Goal: Task Accomplishment & Management: Use online tool/utility

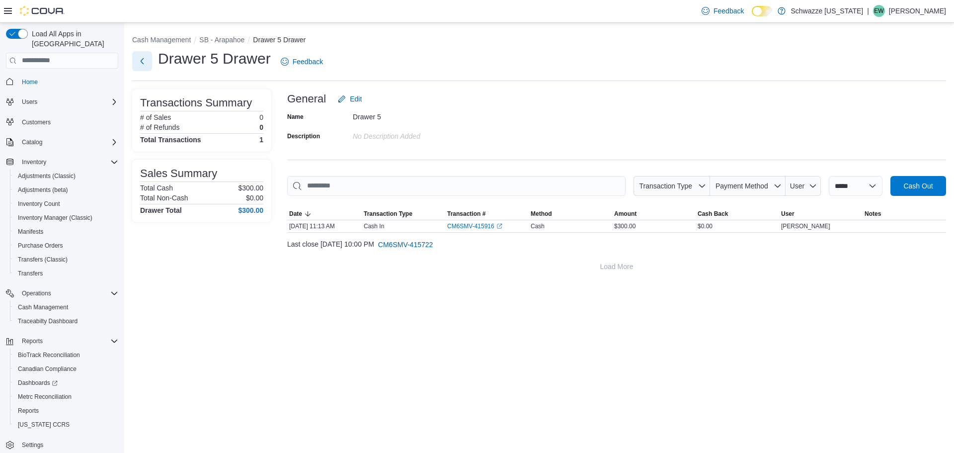
click at [138, 55] on button "Next" at bounding box center [142, 61] width 20 height 20
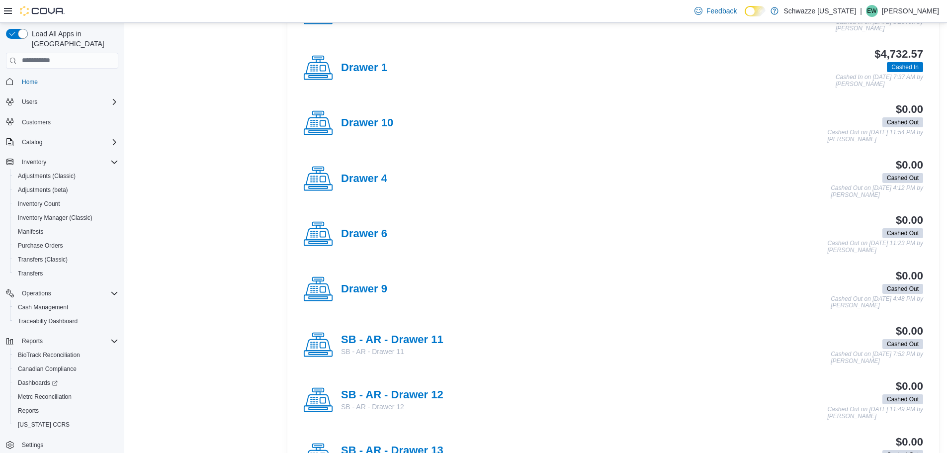
scroll to position [497, 0]
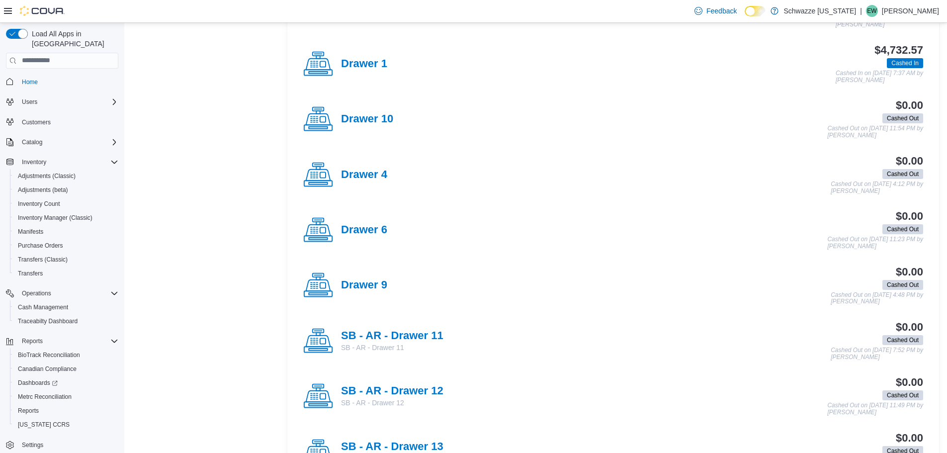
click at [411, 320] on div "SB - AR - Drawer 11 SB - AR - Drawer 11 $0.00 Cashed Out Cashed Out on [DATE] 7…" at bounding box center [613, 340] width 636 height 55
click at [410, 335] on h4 "SB - AR - Drawer 11" at bounding box center [392, 336] width 102 height 13
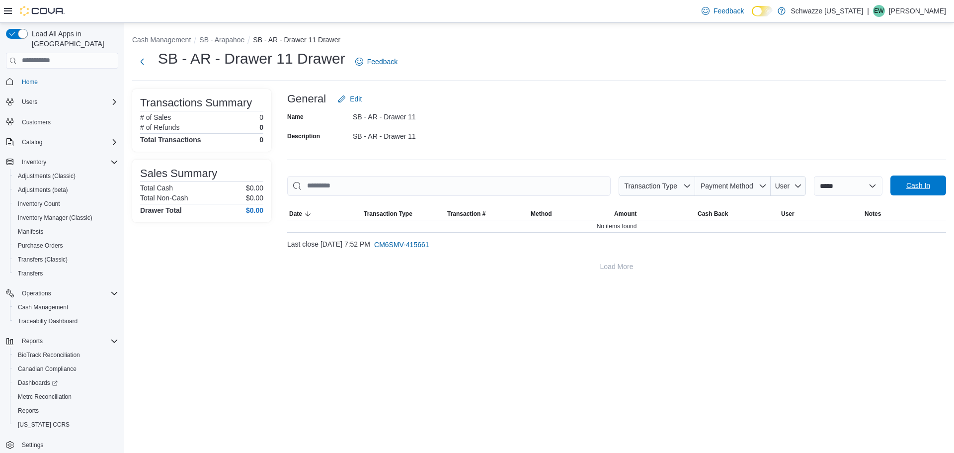
click at [907, 180] on span "Cash In" at bounding box center [919, 185] width 44 height 20
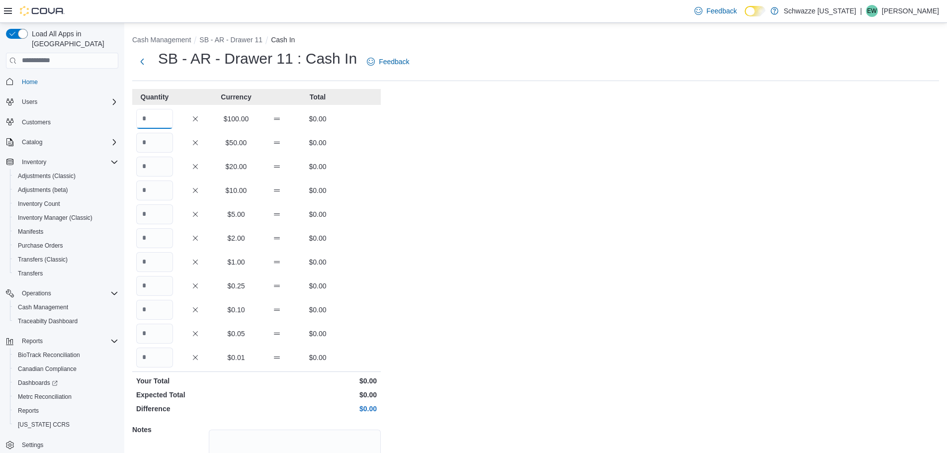
click at [155, 123] on input "Quantity" at bounding box center [154, 119] width 37 height 20
type input "*"
click at [173, 261] on div "$1.00 $0.00" at bounding box center [256, 262] width 249 height 20
click at [164, 260] on input "Quantity" at bounding box center [154, 262] width 37 height 20
type input "***"
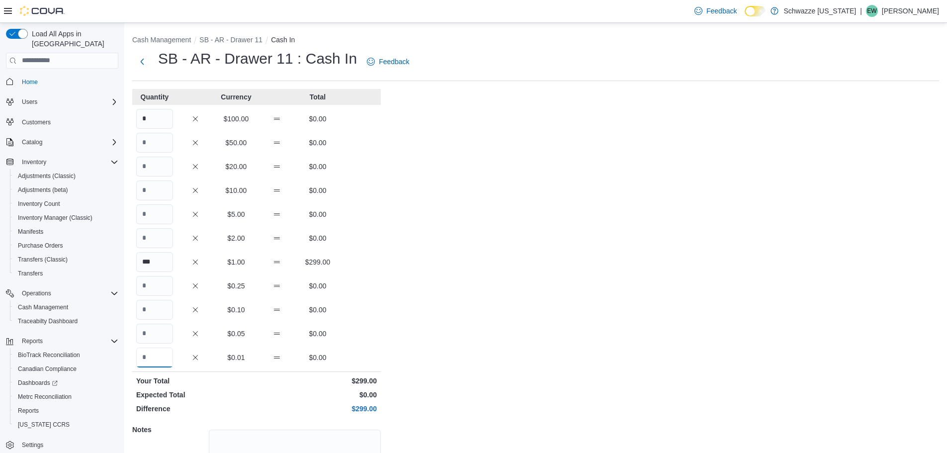
drag, startPoint x: 140, startPoint y: 356, endPoint x: 145, endPoint y: 367, distance: 12.0
click at [145, 367] on div "Quantity Currency Total * $100.00 $0.00 $50.00 $0.00 $20.00 $0.00 $10.00 $0.00 …" at bounding box center [256, 311] width 249 height 444
type input "**"
click at [446, 301] on div "Cash Management SB - AR - Drawer 11 Cash In SB - AR - Drawer 11 : Cash In Feedb…" at bounding box center [535, 282] width 823 height 518
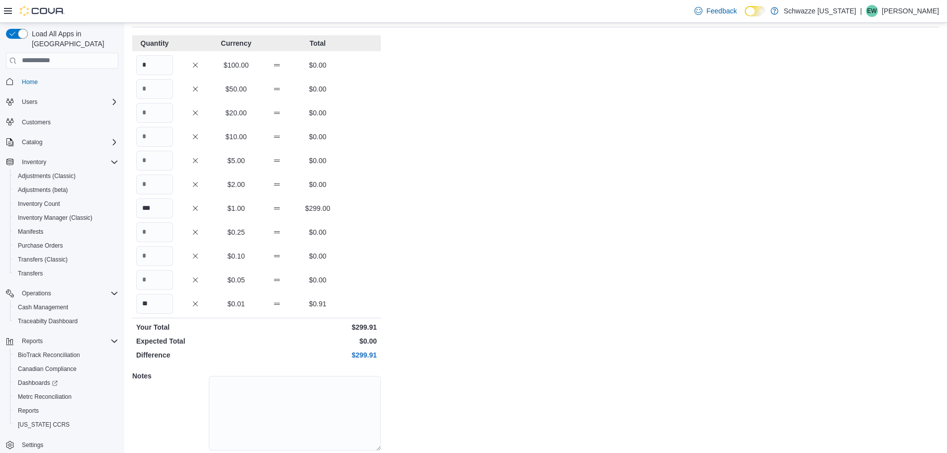
scroll to position [88, 0]
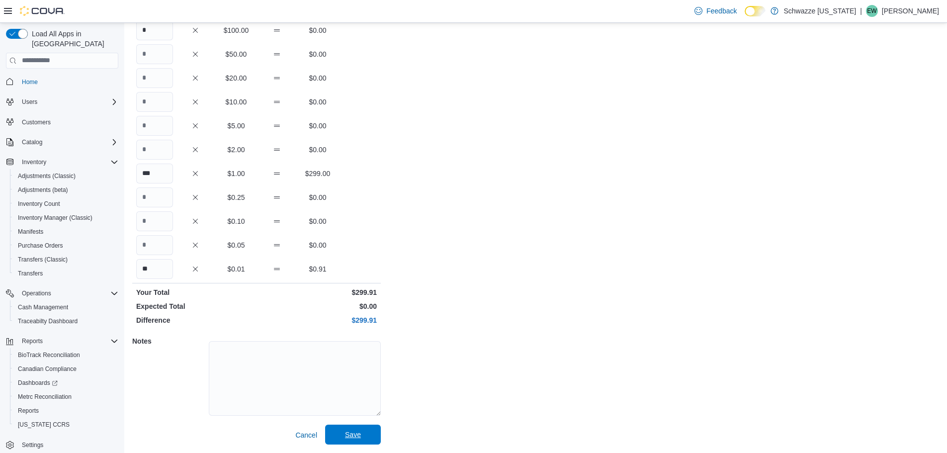
click at [336, 441] on span "Save" at bounding box center [353, 434] width 44 height 20
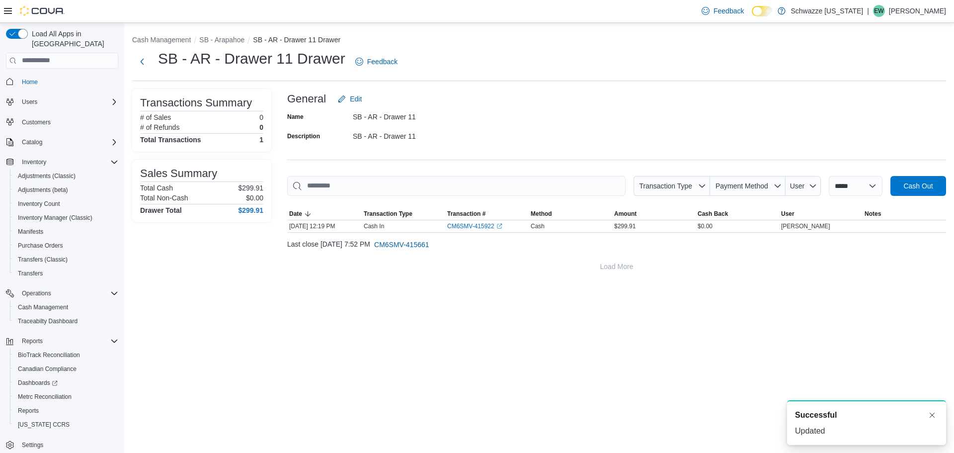
click at [940, 6] on p "[PERSON_NAME]" at bounding box center [917, 11] width 57 height 12
click at [920, 91] on button "Sign Out" at bounding box center [896, 97] width 91 height 16
